Goal: Answer question/provide support: Share knowledge or assist other users

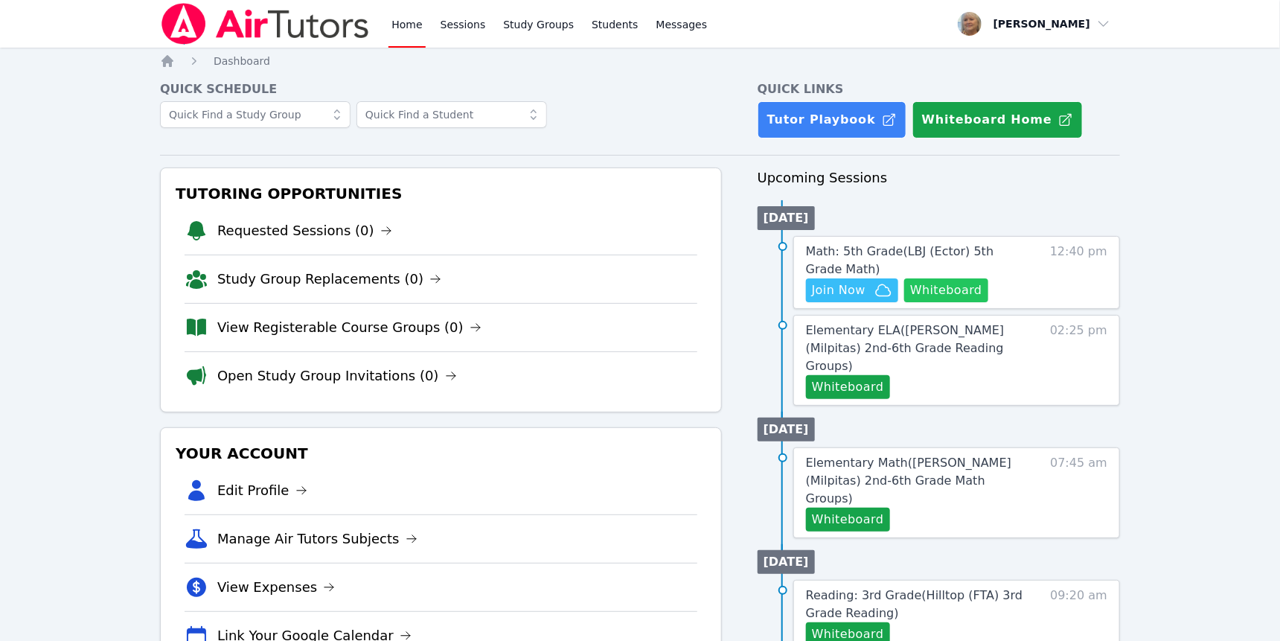
click at [904, 302] on button "Whiteboard" at bounding box center [946, 290] width 84 height 24
click at [866, 299] on span "Join Now" at bounding box center [839, 290] width 54 height 18
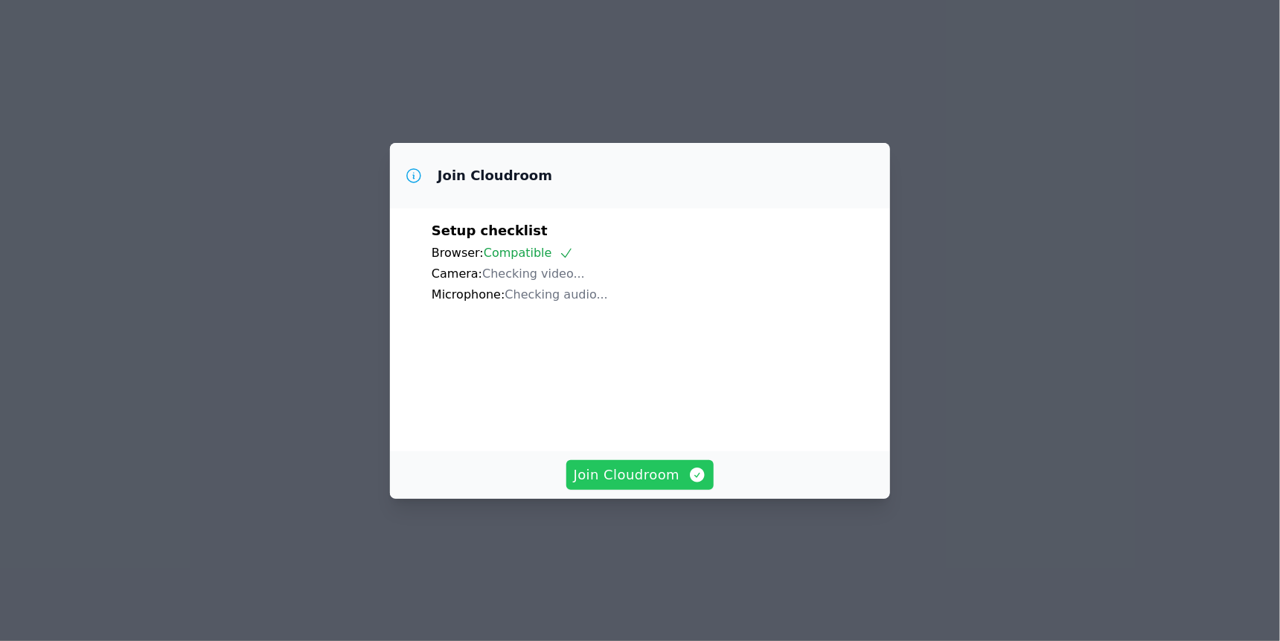
click at [639, 485] on span "Join Cloudroom" at bounding box center [640, 475] width 133 height 21
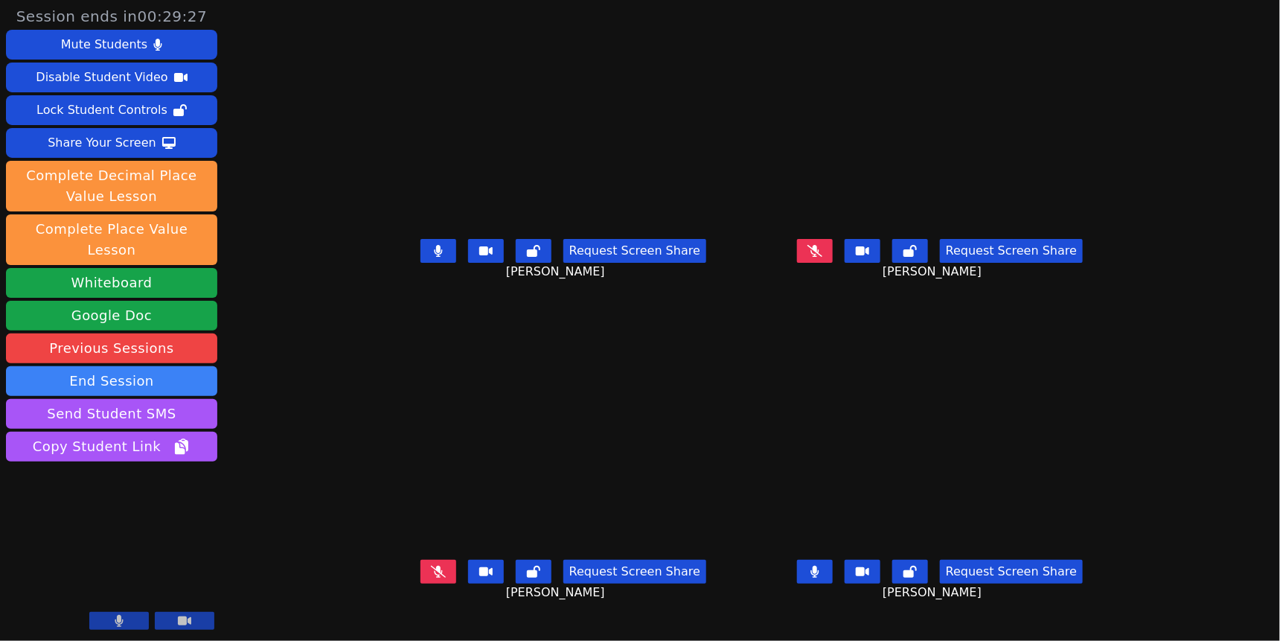
scroll to position [21, 0]
click at [833, 575] on button at bounding box center [815, 572] width 36 height 24
click at [434, 246] on icon at bounding box center [438, 251] width 8 height 12
click at [833, 252] on button at bounding box center [815, 251] width 36 height 24
click at [819, 247] on icon at bounding box center [815, 251] width 8 height 12
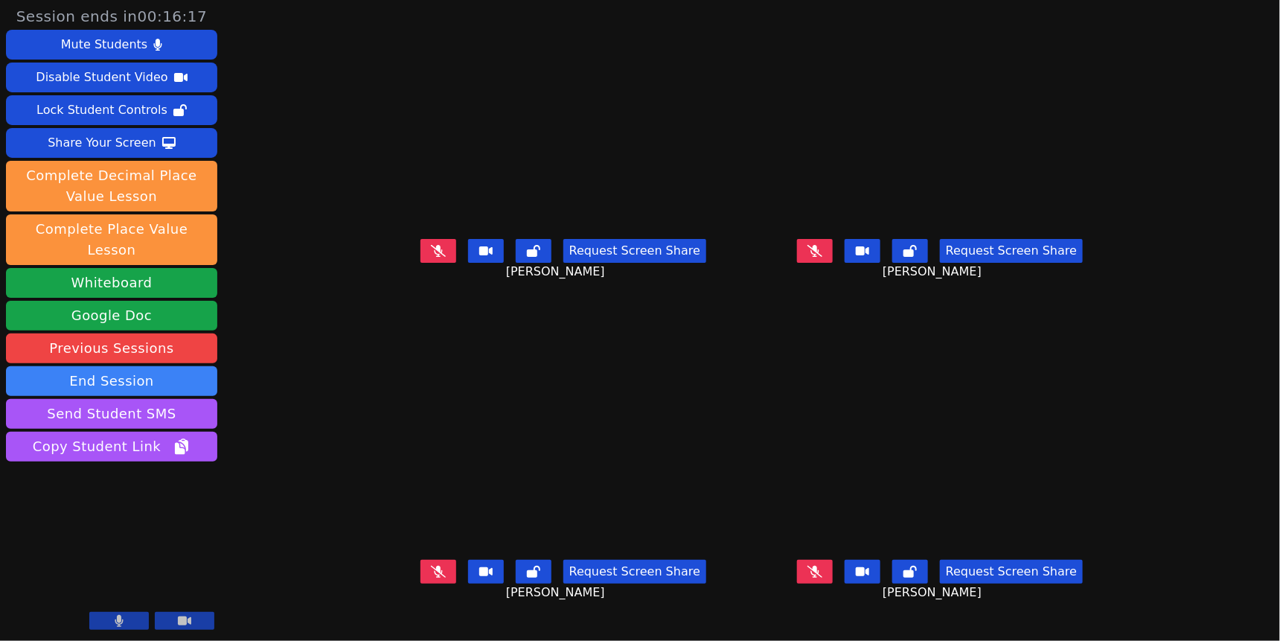
scroll to position [20, 0]
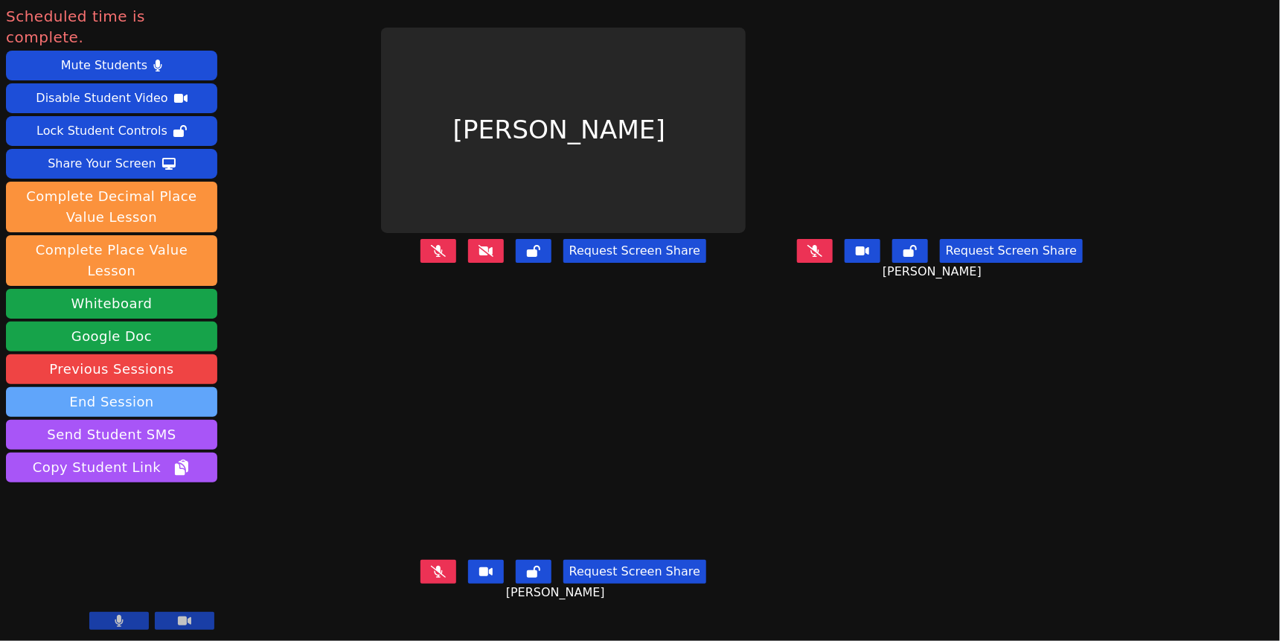
click at [164, 417] on button "End Session" at bounding box center [111, 402] width 211 height 30
